Goal: Task Accomplishment & Management: Complete application form

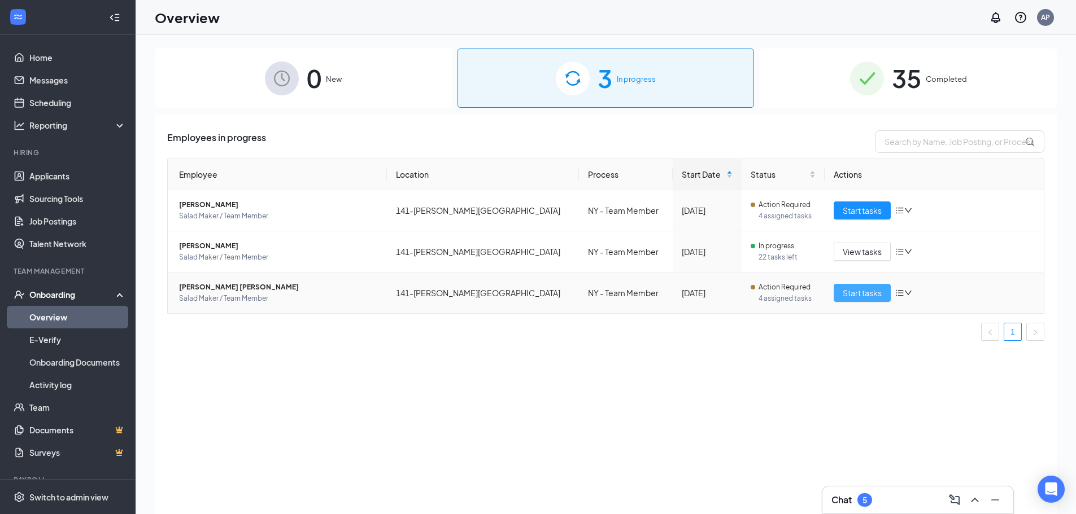
click at [863, 293] on span "Start tasks" at bounding box center [862, 293] width 39 height 12
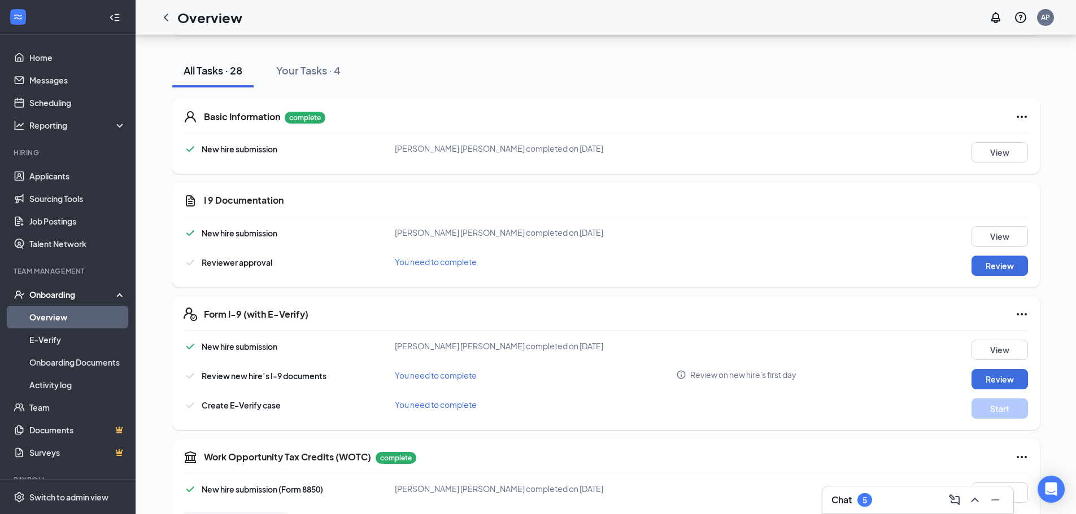
scroll to position [38, 0]
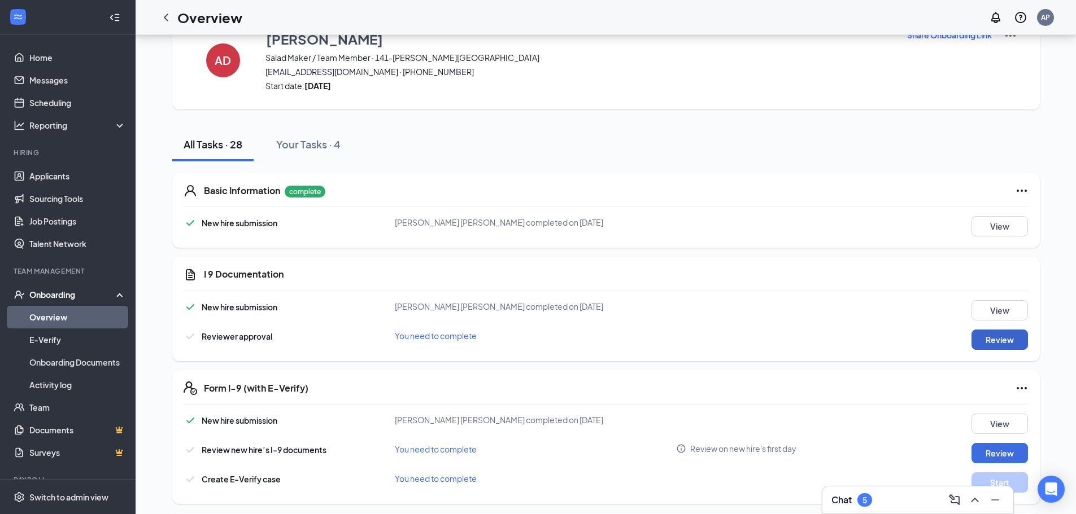
click at [990, 341] on button "Review" at bounding box center [999, 340] width 56 height 20
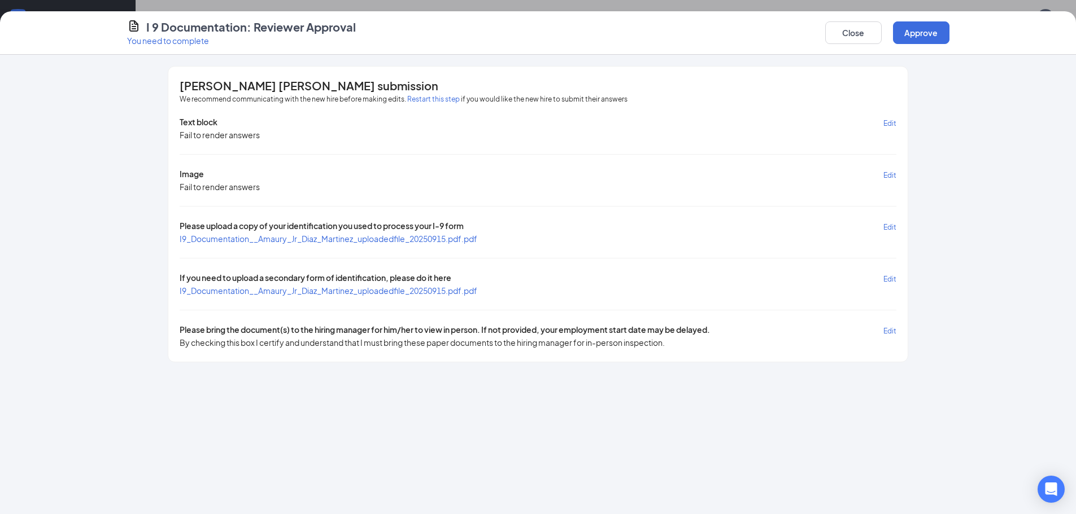
click at [378, 237] on span "I9_Documentation__Amaury_Jr_Diaz_Martinez_uploadedfile_20250915.pdf.pdf" at bounding box center [329, 239] width 298 height 10
click at [430, 285] on span "If you need to upload a secondary form of identification, please do it here" at bounding box center [316, 278] width 272 height 13
click at [428, 292] on span "I9_Documentation__Amaury_Jr_Diaz_Martinez_uploadedfile_20250915.pdf.pdf" at bounding box center [329, 291] width 298 height 10
click at [854, 30] on button "Close" at bounding box center [853, 32] width 56 height 23
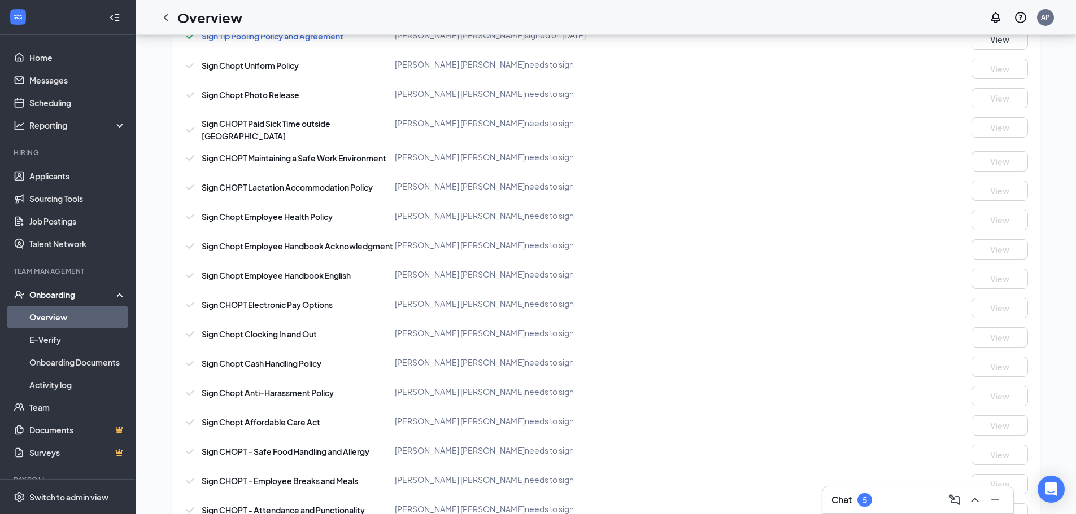
scroll to position [828, 0]
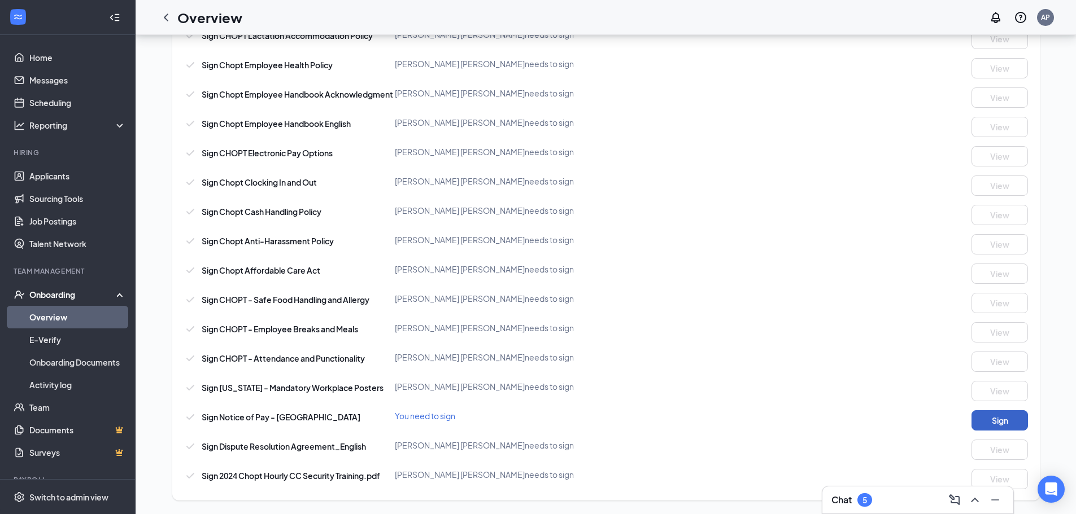
click at [1001, 418] on button "Sign" at bounding box center [999, 421] width 56 height 20
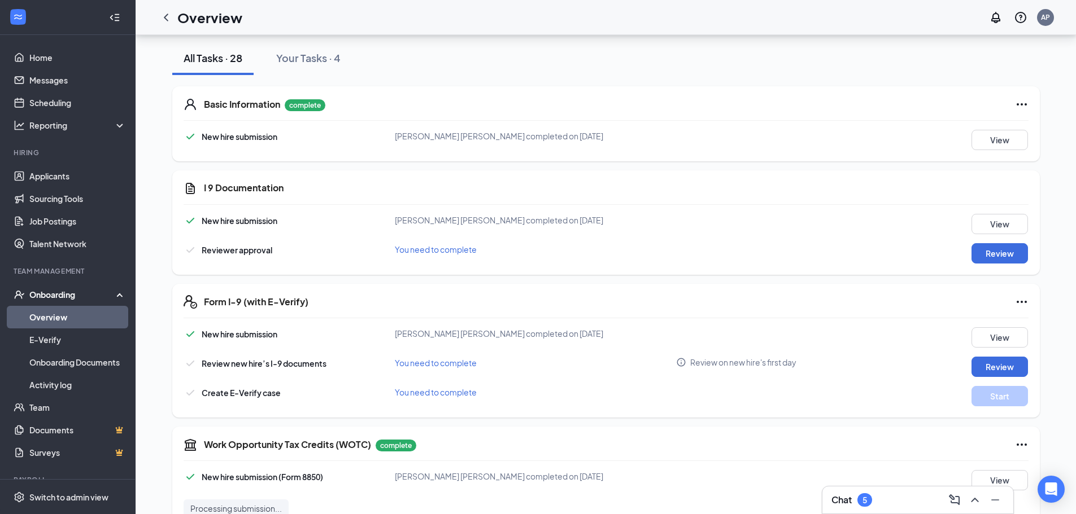
scroll to position [169, 0]
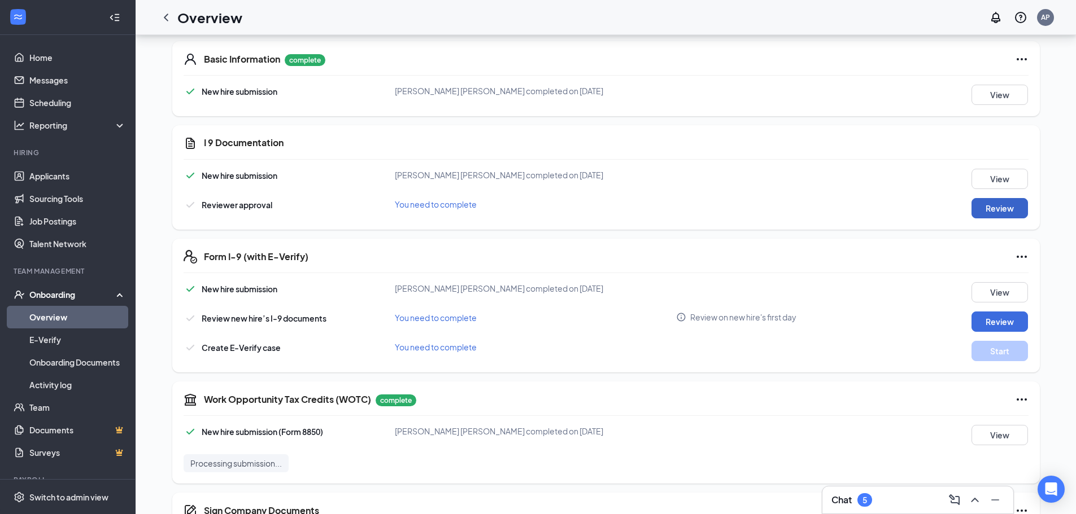
click at [993, 207] on button "Review" at bounding box center [999, 208] width 56 height 20
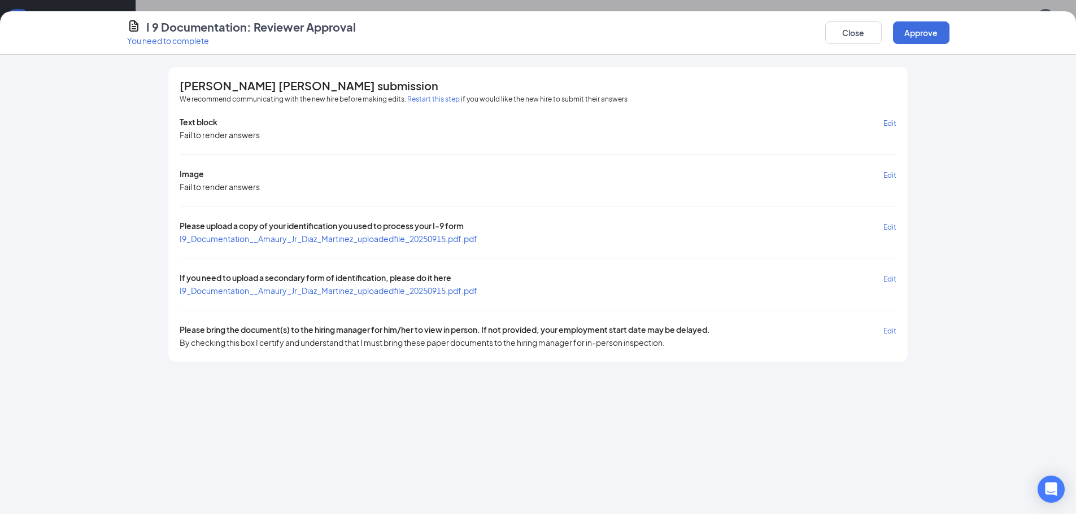
click at [439, 239] on span "I9_Documentation__Amaury_Jr_Diaz_Martinez_uploadedfile_20250915.pdf.pdf" at bounding box center [329, 239] width 298 height 10
click at [932, 29] on button "Approve" at bounding box center [921, 32] width 56 height 23
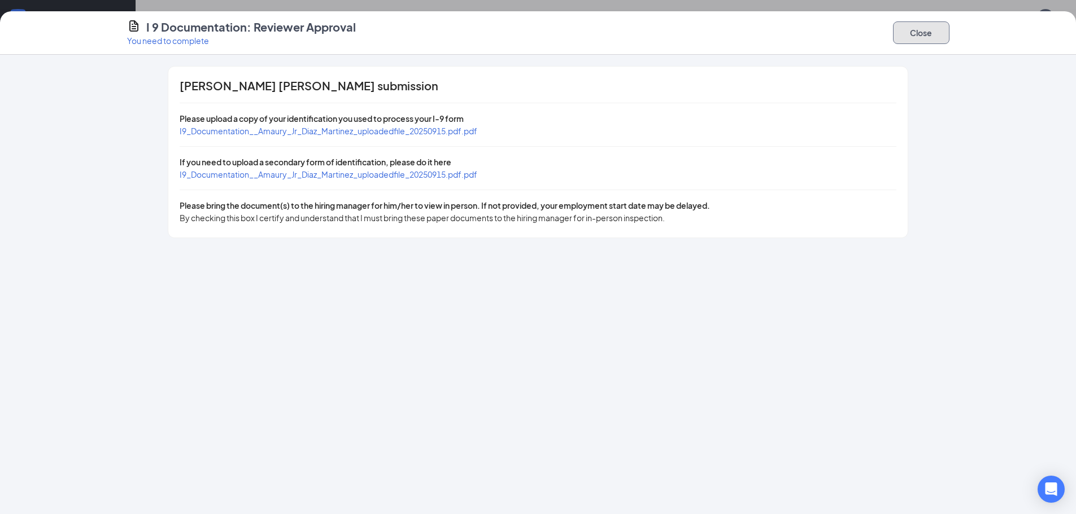
drag, startPoint x: 908, startPoint y: 36, endPoint x: 891, endPoint y: 36, distance: 17.0
click at [907, 36] on button "Close" at bounding box center [921, 32] width 56 height 23
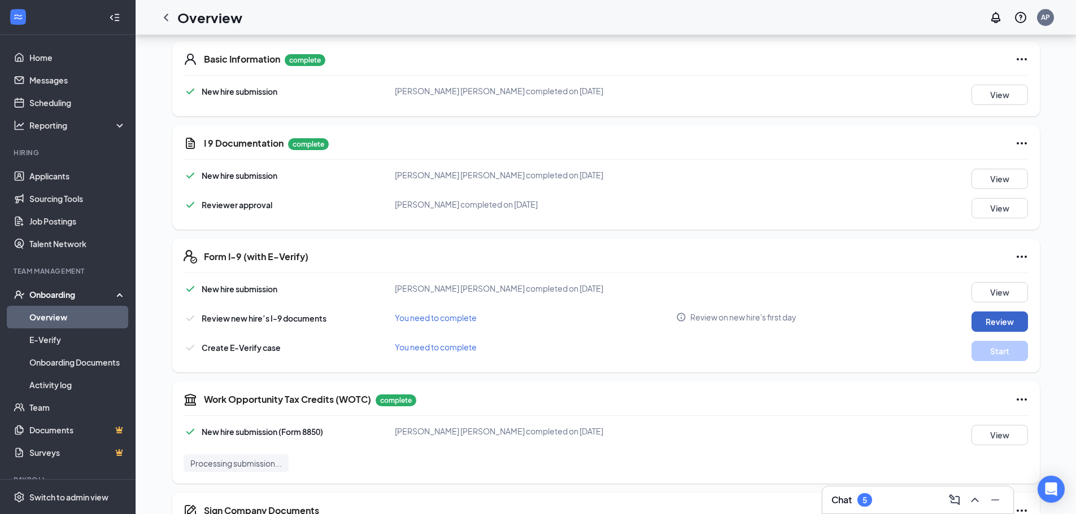
click at [1007, 328] on button "Review" at bounding box center [999, 322] width 56 height 20
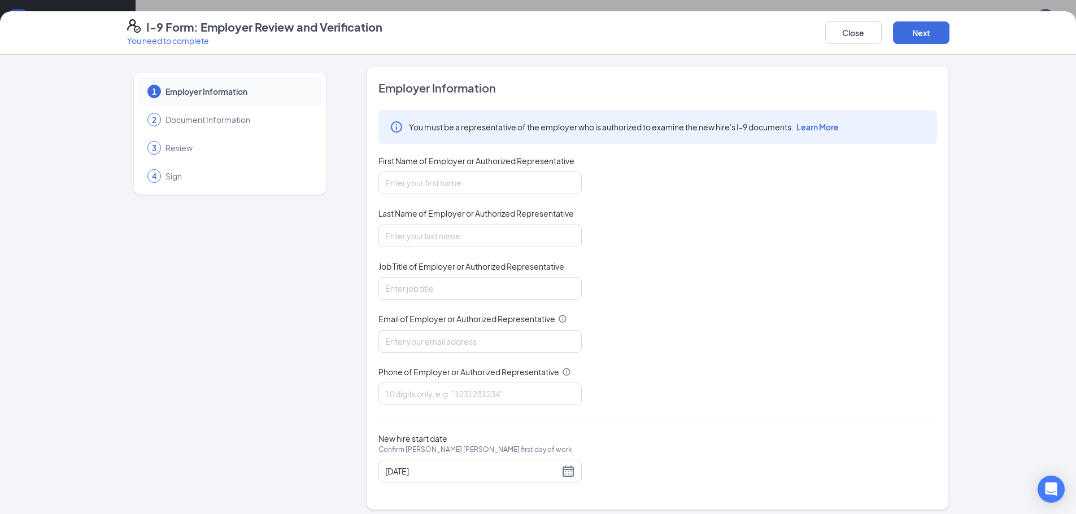
click at [501, 165] on span "First Name of Employer or Authorized Representative" at bounding box center [476, 160] width 196 height 11
click at [501, 172] on input "First Name of Employer or Authorized Representative" at bounding box center [479, 183] width 203 height 23
click at [500, 179] on input "First Name of Employer or Authorized Representative" at bounding box center [479, 183] width 203 height 23
type input "d"
type input "[PERSON_NAME]"
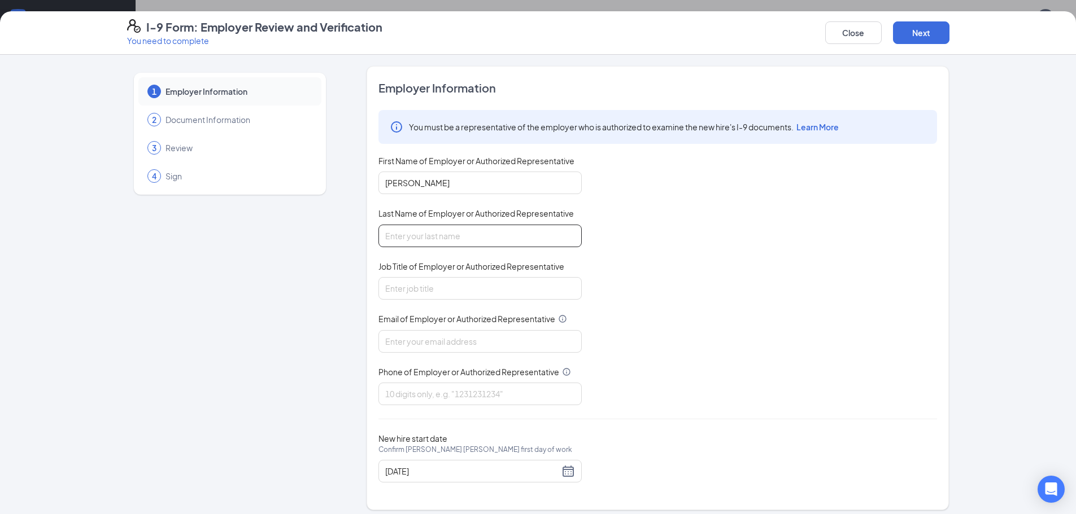
click at [465, 237] on input "Last Name of Employer or Authorized Representative" at bounding box center [479, 236] width 203 height 23
type input "[PERSON_NAME]"
click at [460, 289] on input "Job Title of Employer or Authorized Representative" at bounding box center [479, 288] width 203 height 23
type input "[PERSON_NAME]"
click at [518, 339] on input "Email of Employer or Authorized Representative" at bounding box center [479, 341] width 203 height 23
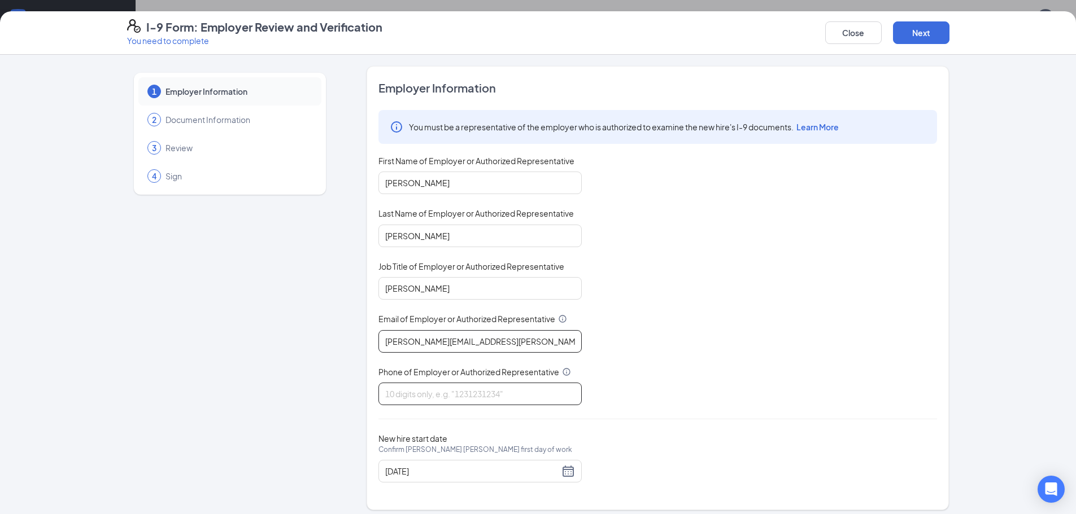
type input "[PERSON_NAME][EMAIL_ADDRESS][PERSON_NAME][DOMAIN_NAME]"
click at [499, 394] on input "Phone of Employer or Authorized Representative" at bounding box center [479, 394] width 203 height 23
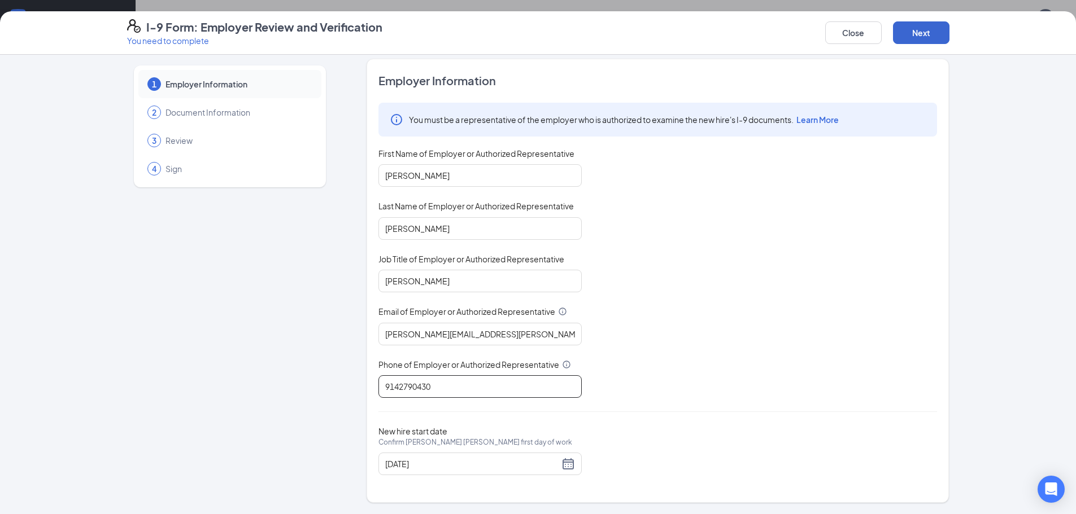
type input "9142790430"
click at [937, 25] on button "Next" at bounding box center [921, 32] width 56 height 23
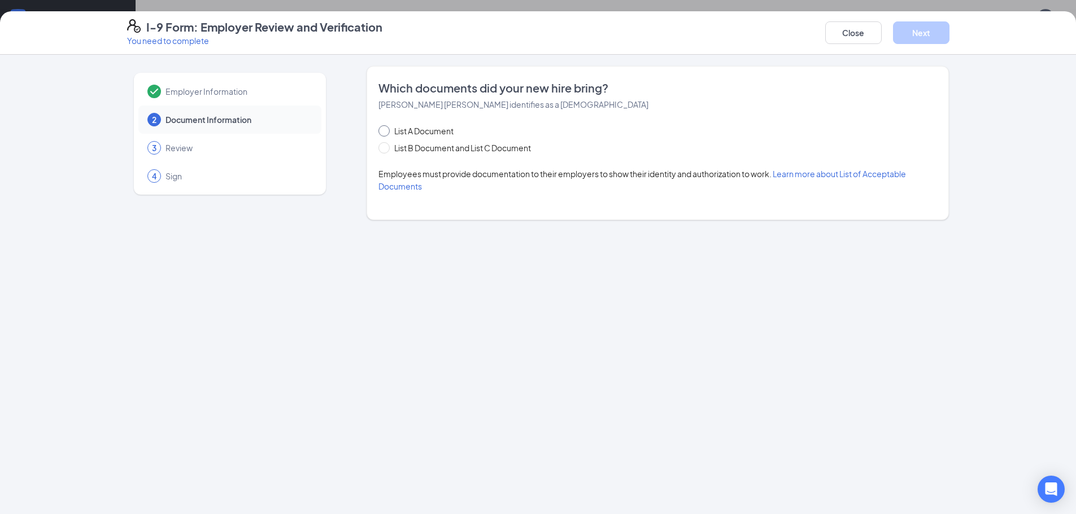
click at [384, 132] on input "List A Document" at bounding box center [382, 129] width 8 height 8
radio input "true"
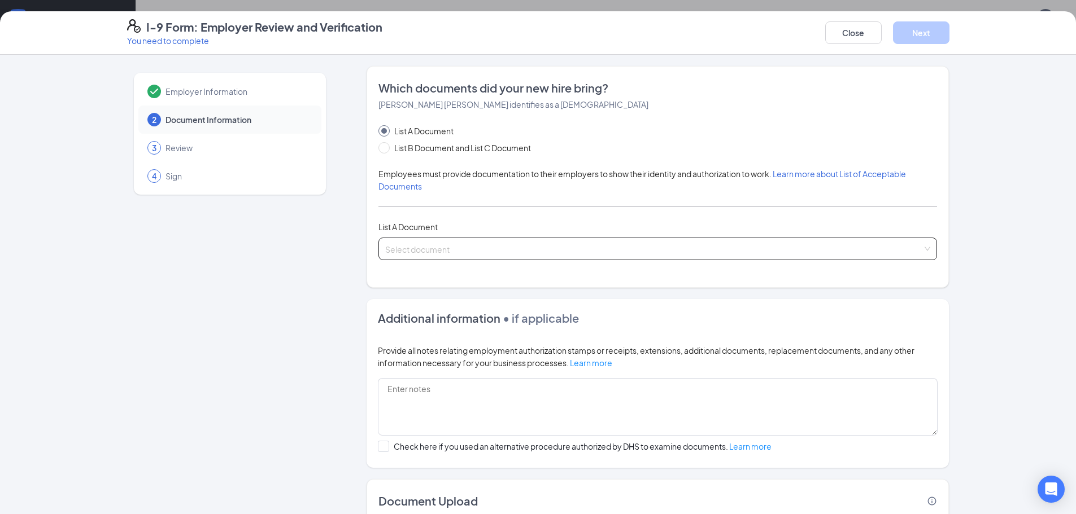
click at [449, 242] on input "search" at bounding box center [653, 246] width 537 height 17
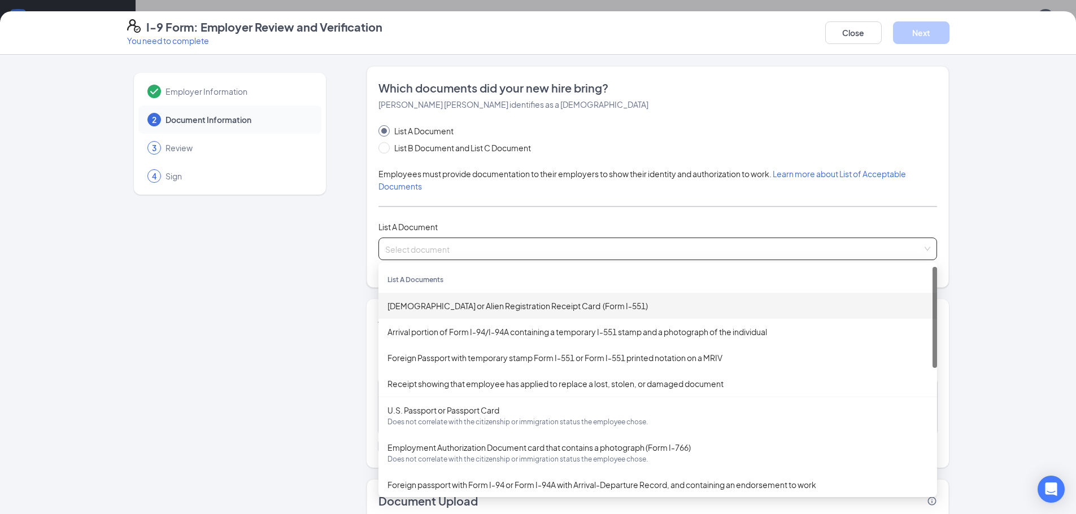
click at [456, 306] on div "[DEMOGRAPHIC_DATA] or Alien Registration Receipt Card (Form I-551)" at bounding box center [657, 306] width 540 height 12
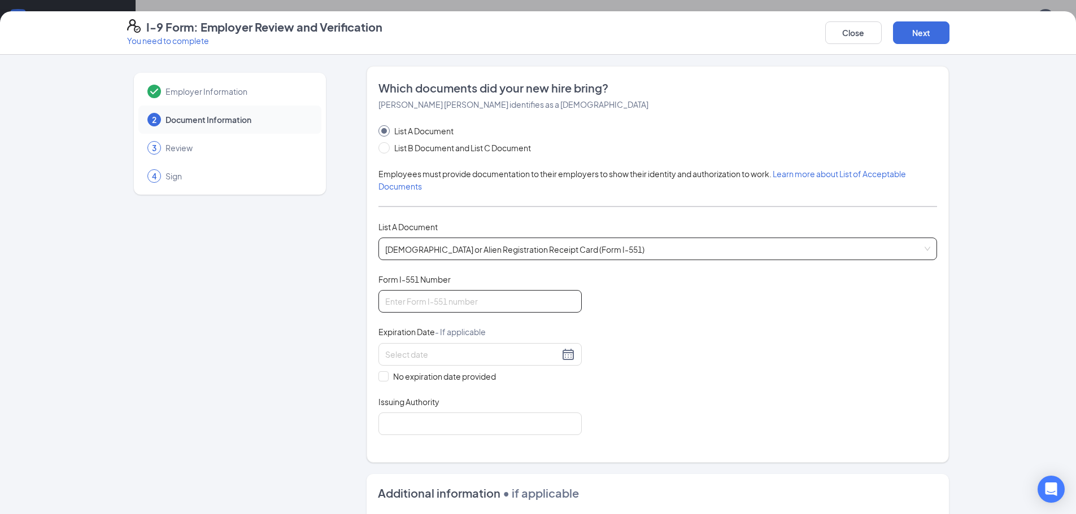
click at [470, 300] on input "Form I-551 Number" at bounding box center [479, 301] width 203 height 23
